Goal: Task Accomplishment & Management: Use online tool/utility

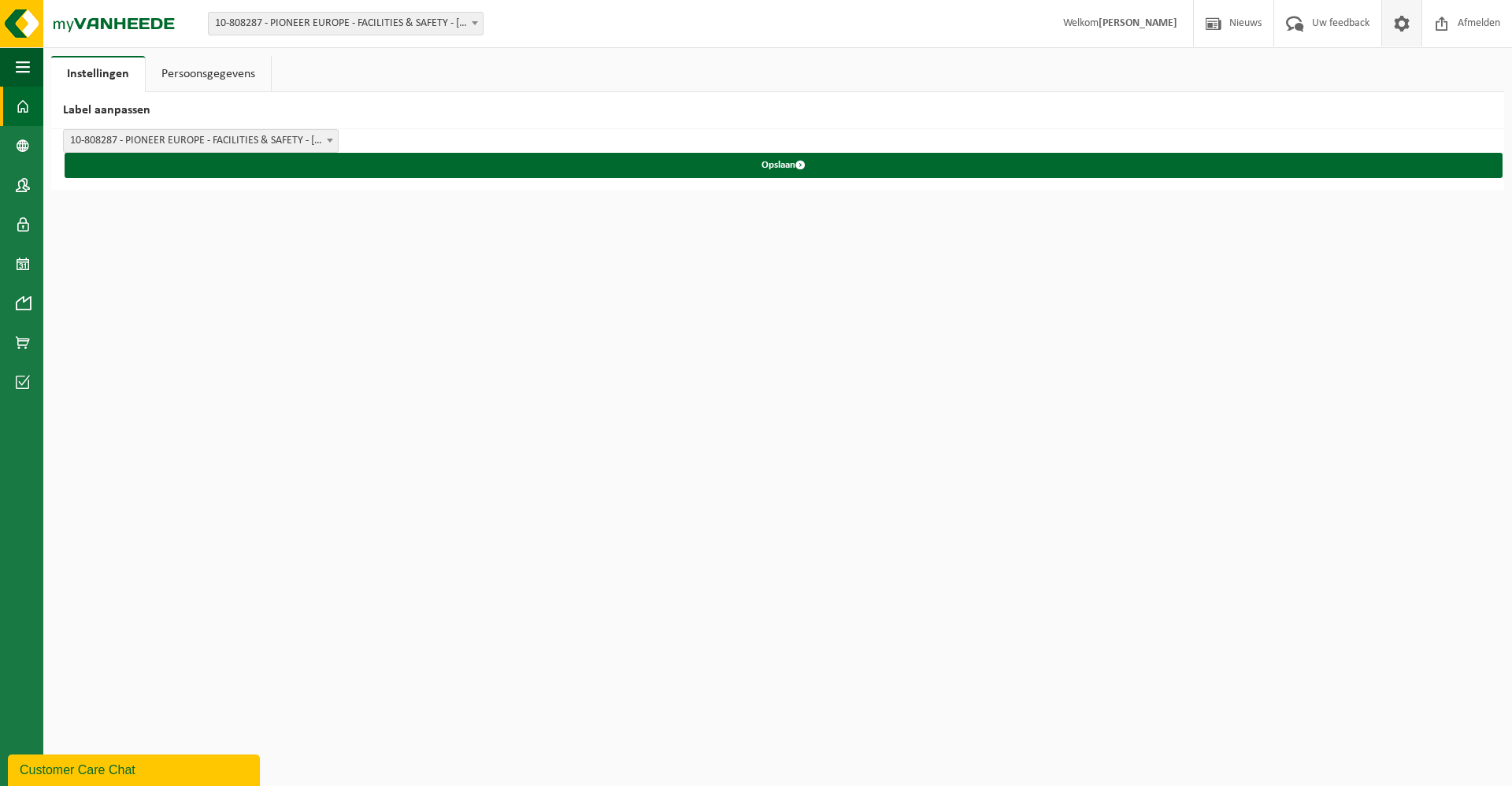
click at [26, 112] on span at bounding box center [23, 106] width 14 height 39
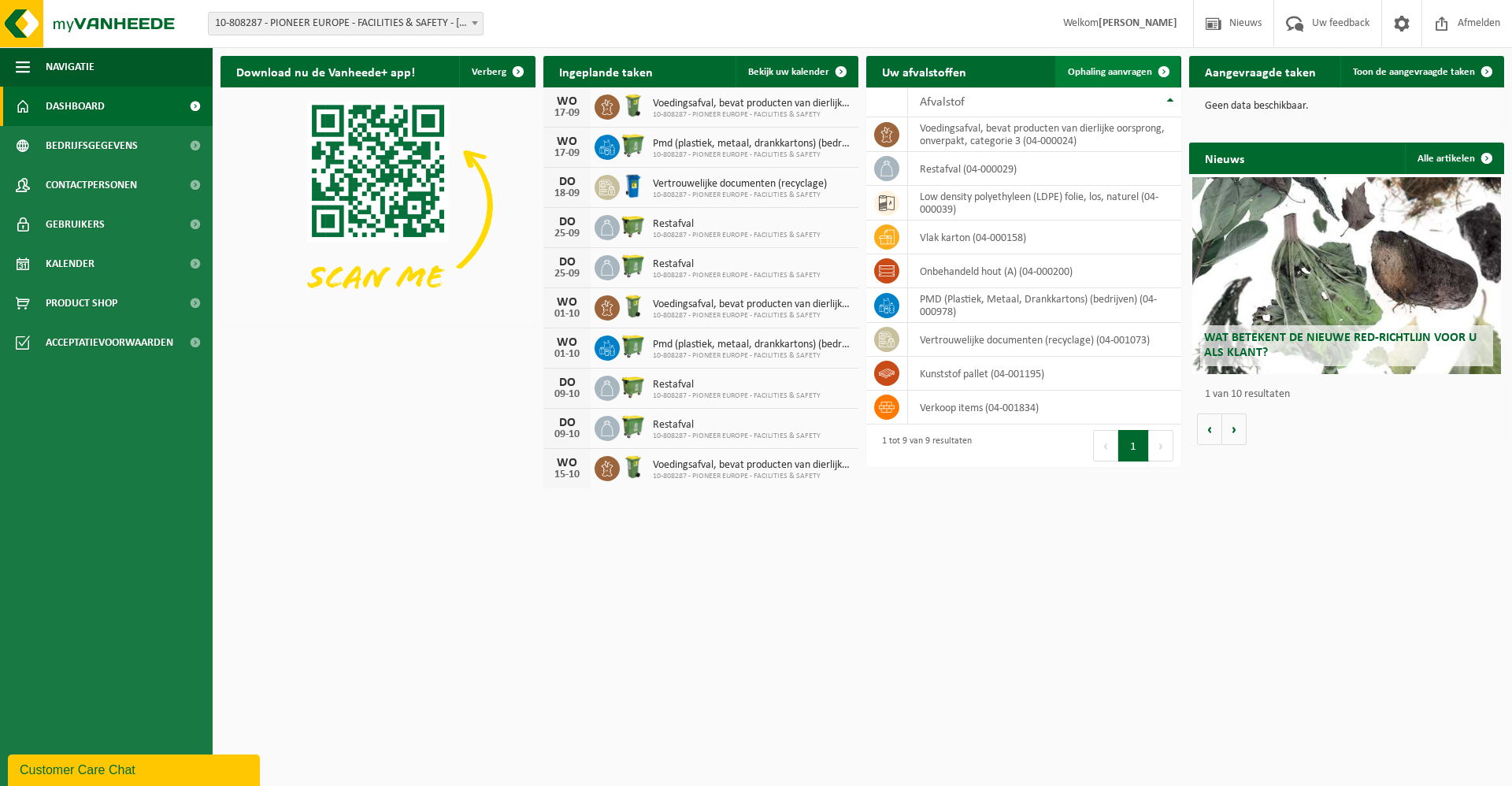
click at [1133, 74] on span "Ophaling aanvragen" at bounding box center [1110, 73] width 84 height 11
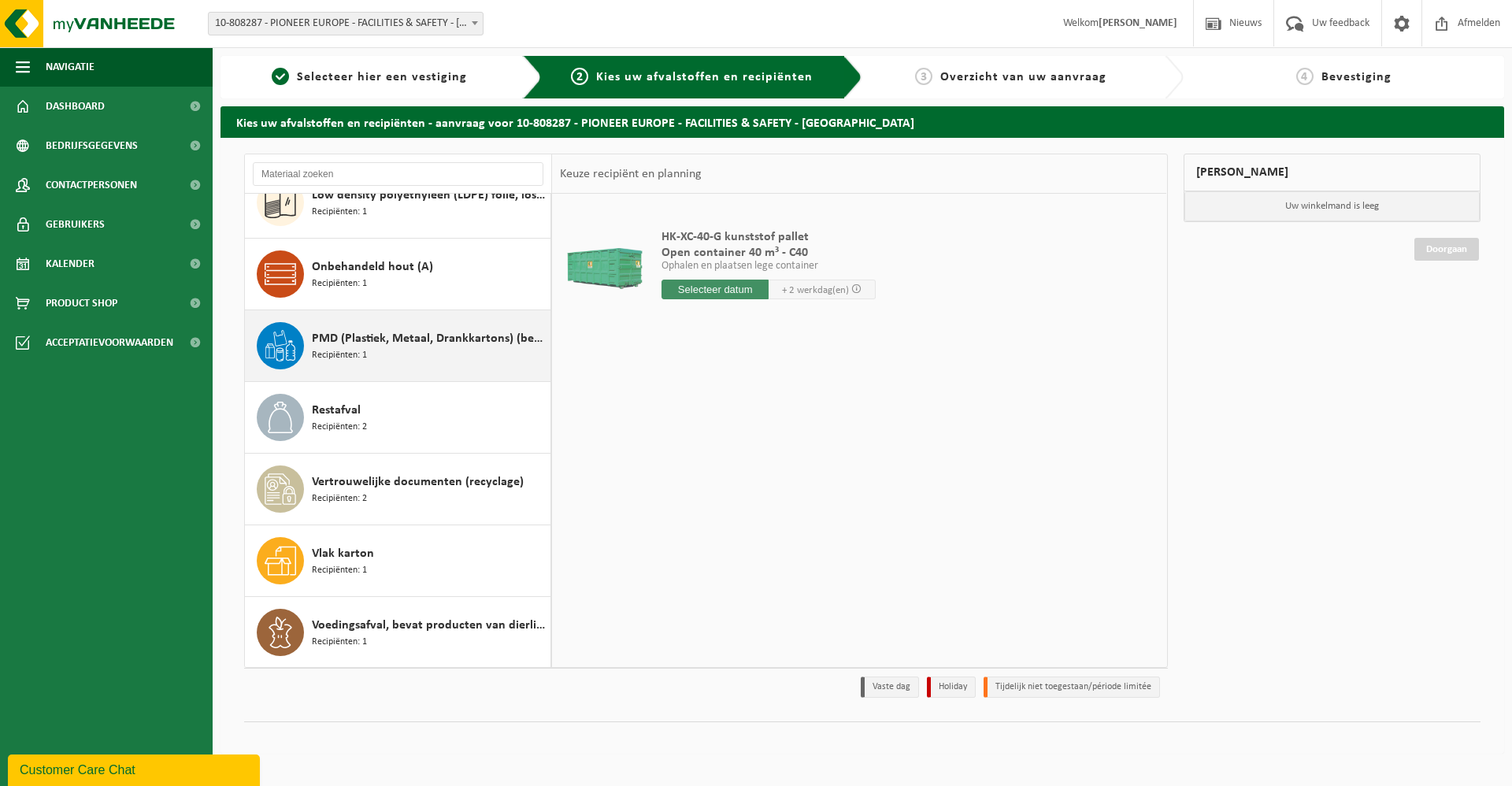
scroll to position [99, 0]
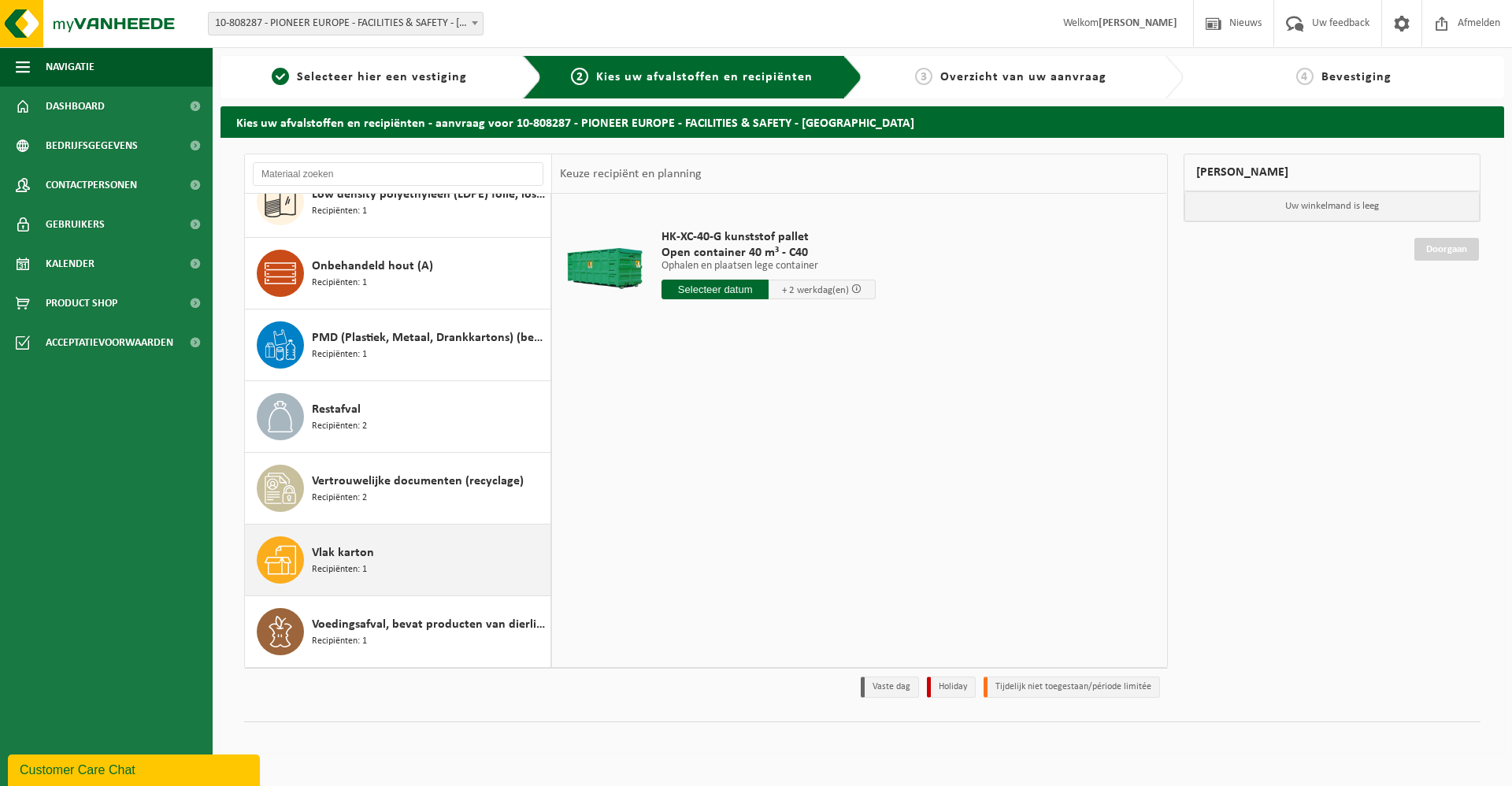
click at [324, 548] on span "Vlak karton" at bounding box center [343, 552] width 62 height 19
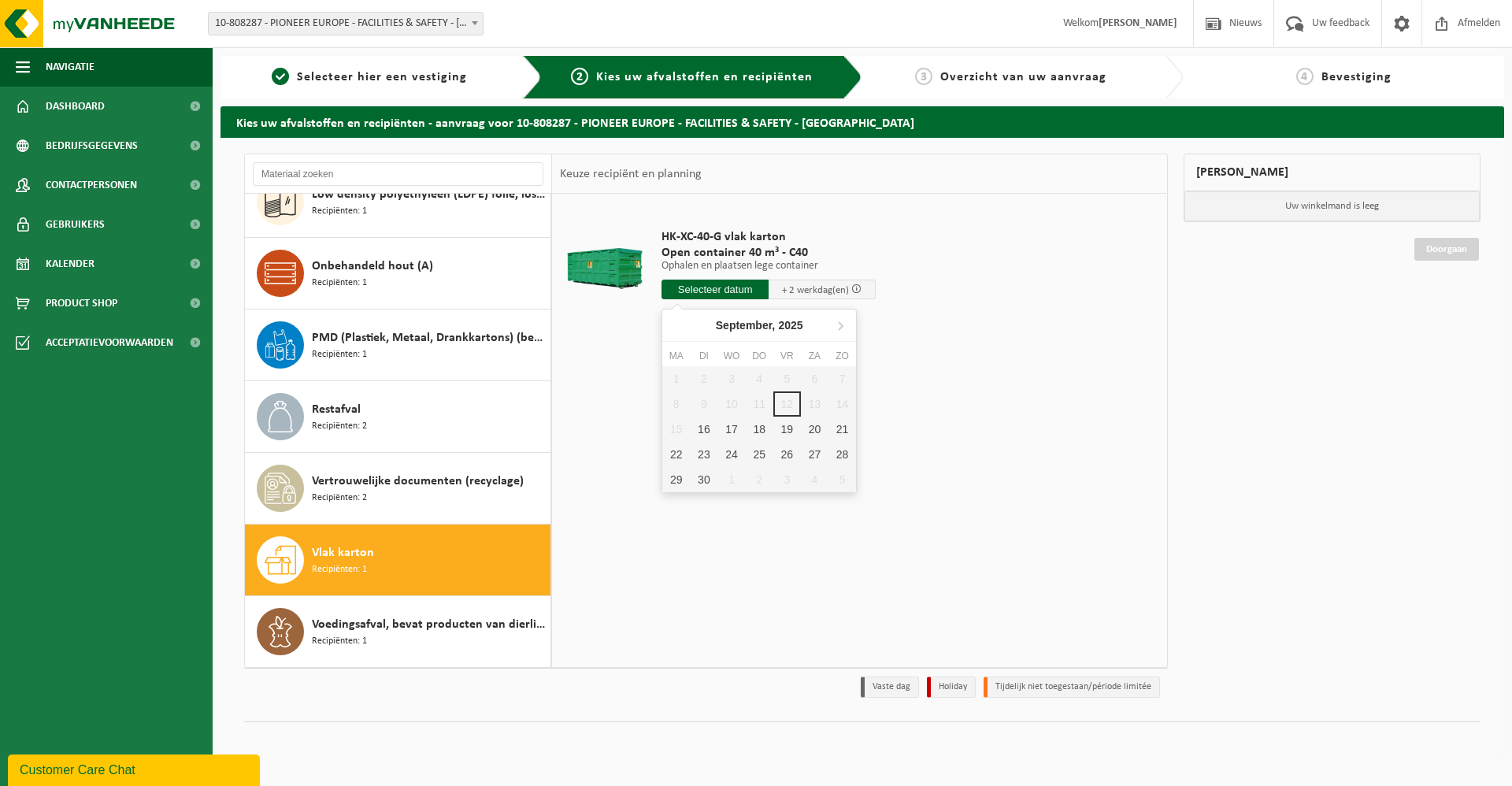
click at [724, 287] on input "text" at bounding box center [714, 289] width 107 height 19
click at [703, 432] on div "16" at bounding box center [703, 429] width 27 height 25
type input "Van 2025-09-16"
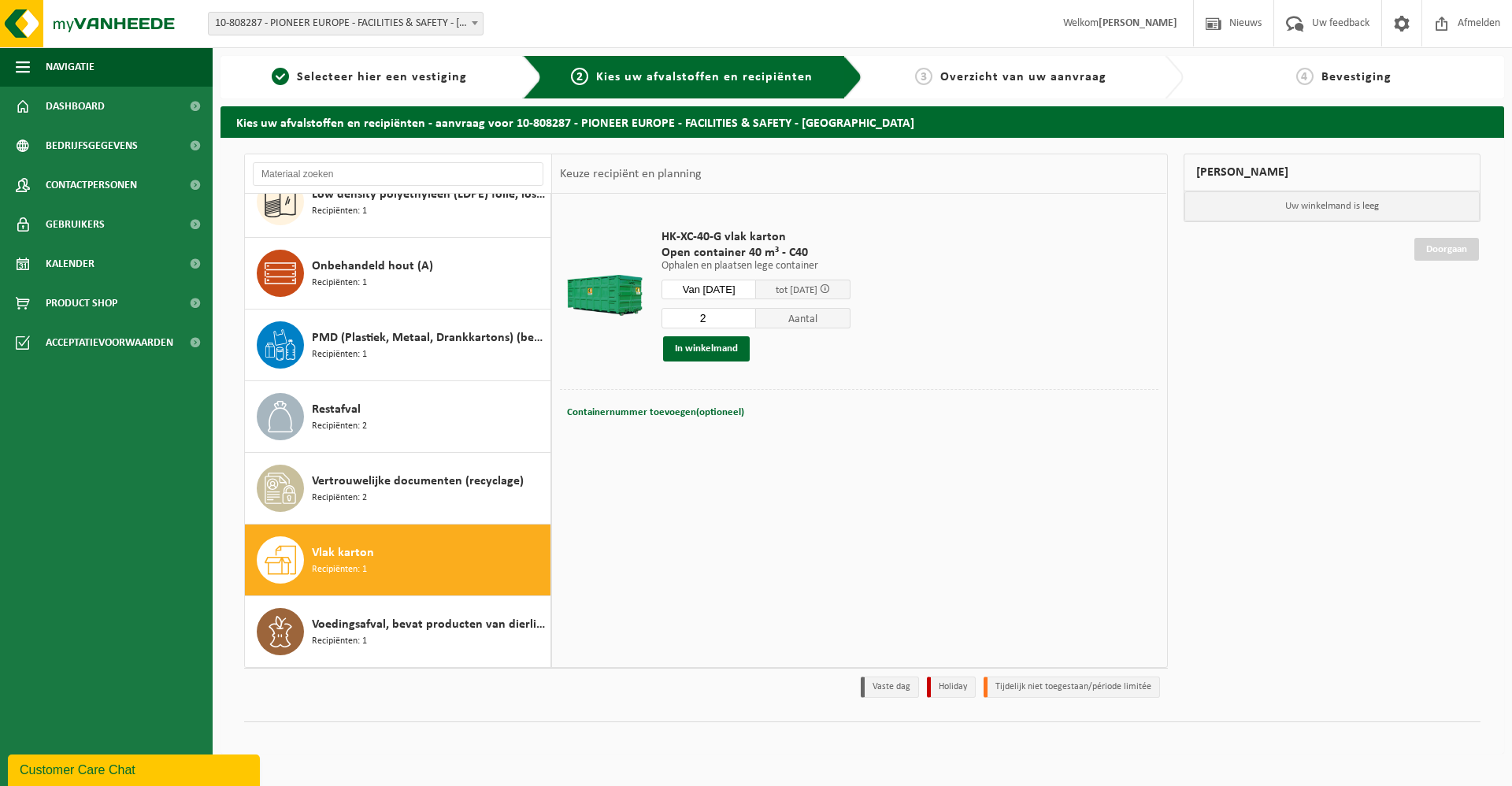
type input "2"
click at [753, 312] on input "2" at bounding box center [708, 317] width 95 height 20
click at [698, 348] on button "In winkelmand" at bounding box center [706, 348] width 87 height 25
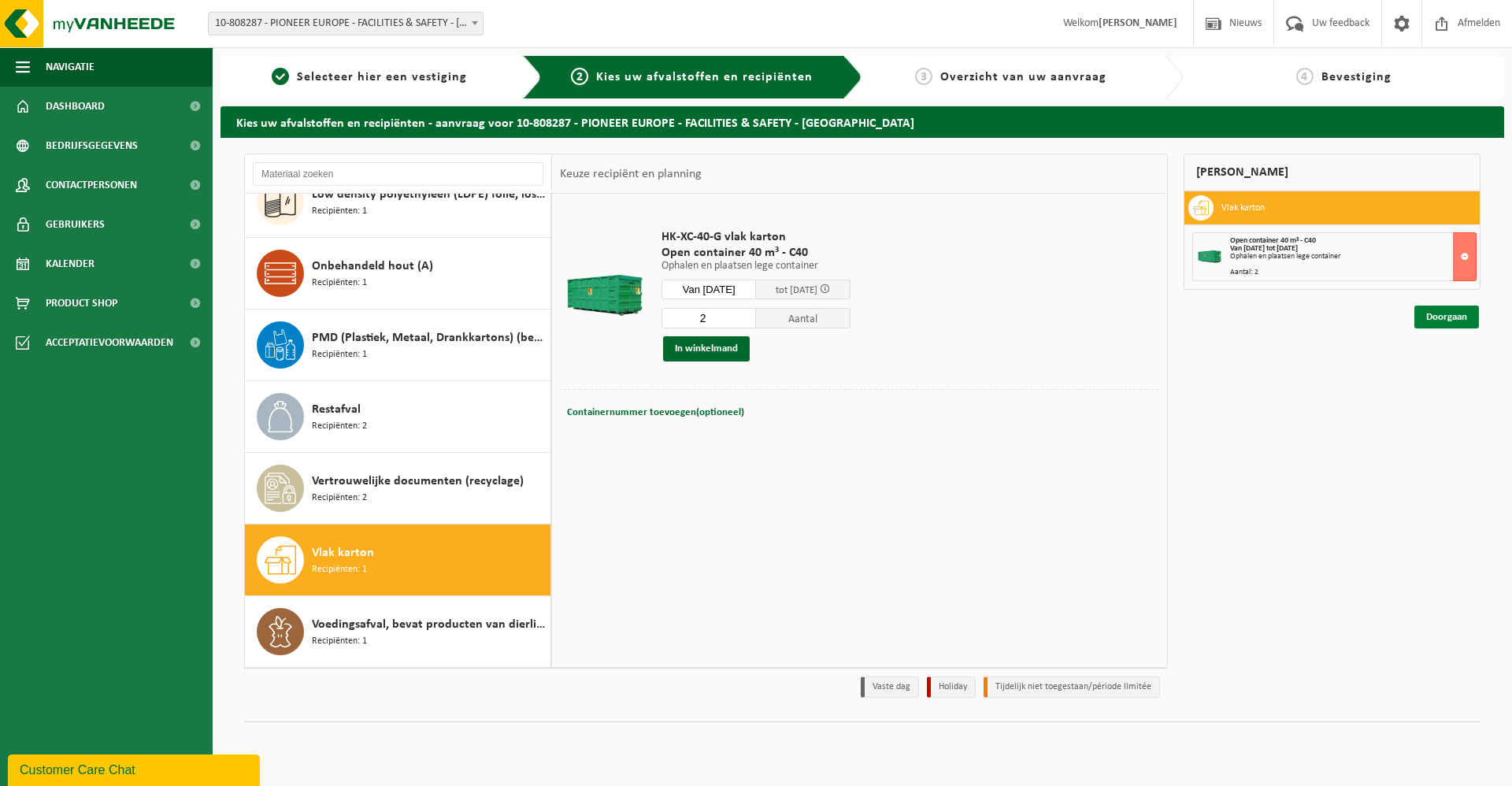
click at [1446, 315] on link "Doorgaan" at bounding box center [1446, 317] width 65 height 23
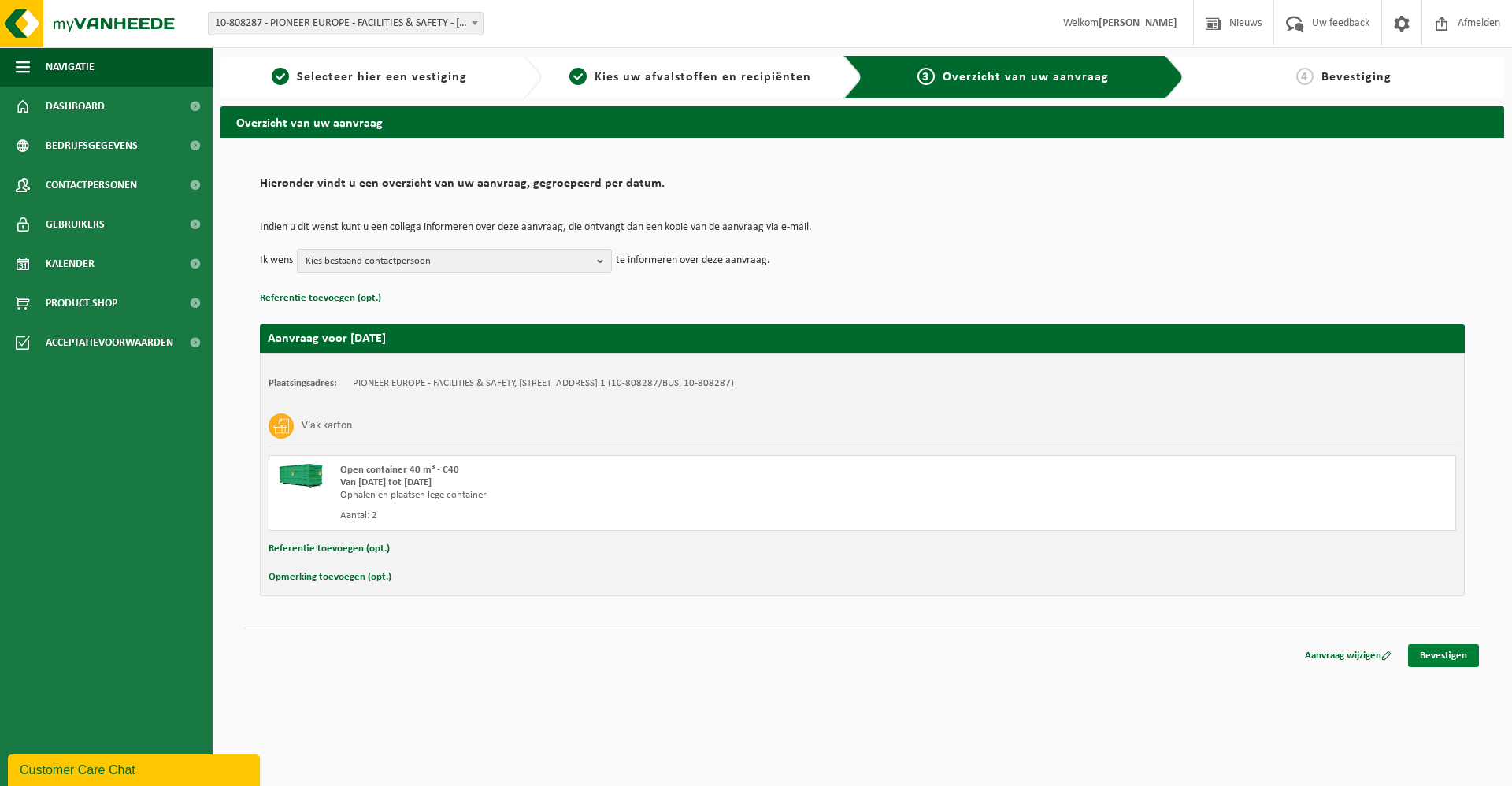
click at [1438, 654] on link "Bevestigen" at bounding box center [1444, 656] width 71 height 23
